Goal: Navigation & Orientation: Understand site structure

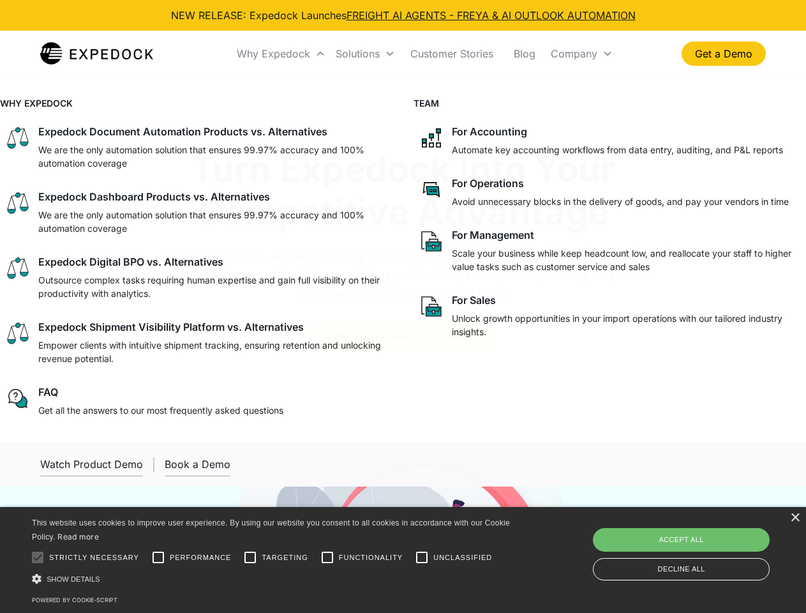
click at [281, 54] on div "Why Expedock" at bounding box center [273, 53] width 73 height 13
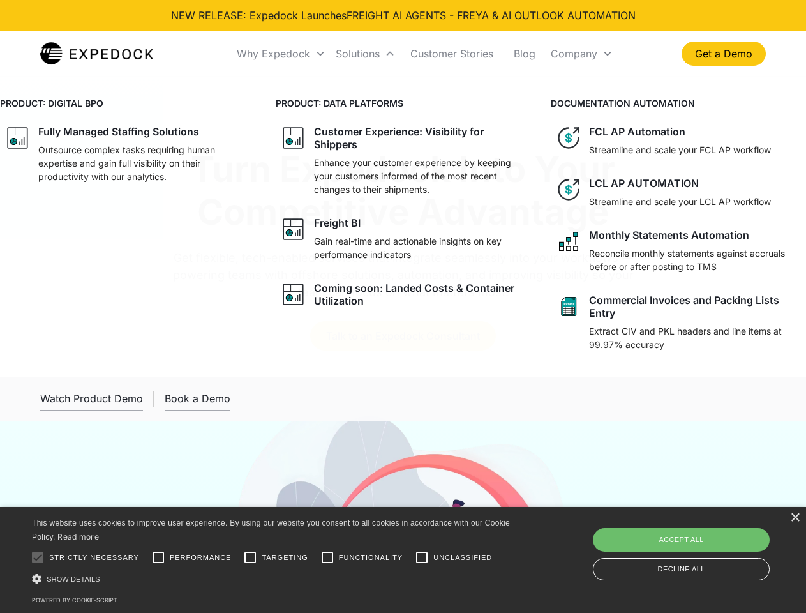
click at [365, 54] on div "Solutions" at bounding box center [358, 53] width 44 height 13
click at [581, 54] on div "Company" at bounding box center [574, 53] width 47 height 13
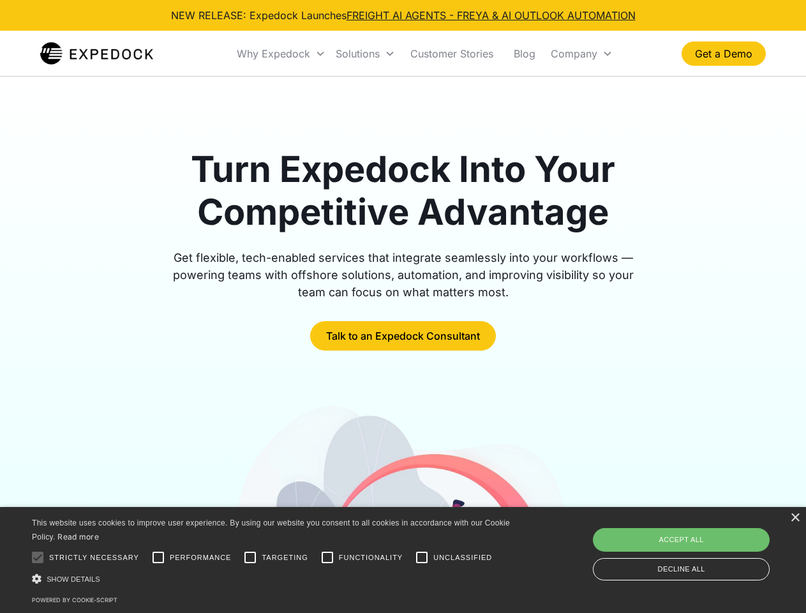
click at [38, 557] on div at bounding box center [38, 557] width 26 height 26
click at [158, 557] on input "Performance" at bounding box center [158, 557] width 26 height 26
checkbox input "true"
click at [250, 557] on input "Targeting" at bounding box center [250, 557] width 26 height 26
checkbox input "true"
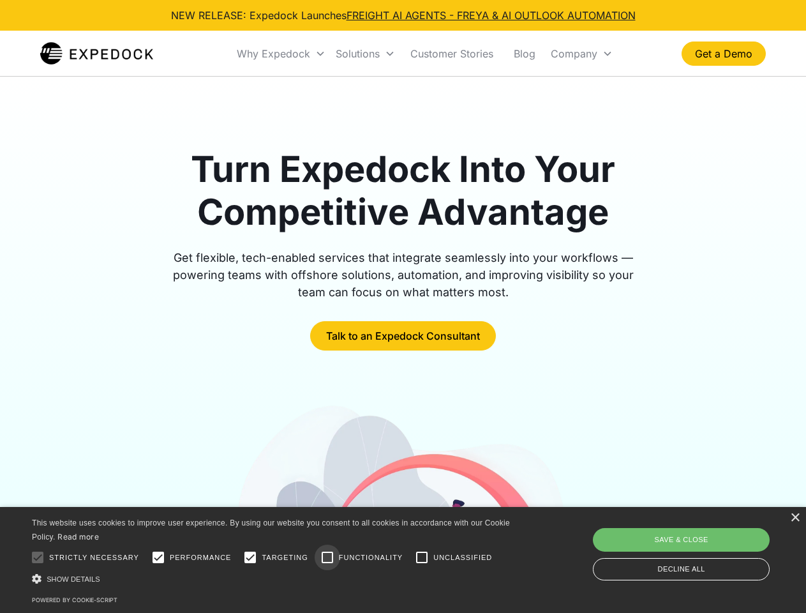
click at [327, 557] on input "Functionality" at bounding box center [328, 557] width 26 height 26
checkbox input "true"
click at [422, 557] on input "Unclassified" at bounding box center [422, 557] width 26 height 26
checkbox input "true"
click at [273, 578] on div "Show details Hide details" at bounding box center [273, 578] width 482 height 13
